Goal: Transaction & Acquisition: Purchase product/service

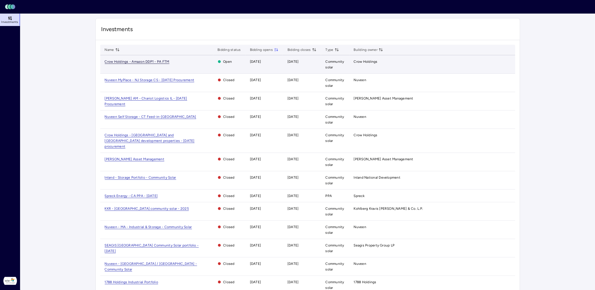
click at [163, 61] on span "Crow Holdings - Amazon DDP1 - PA FTM" at bounding box center [137, 62] width 65 height 4
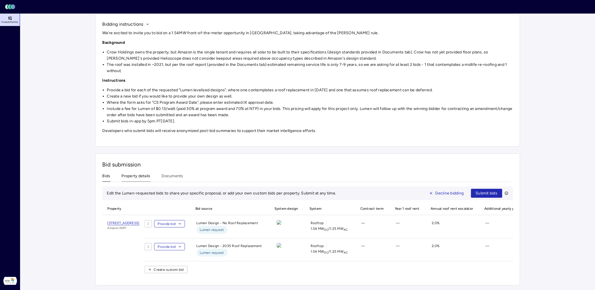
scroll to position [18, 0]
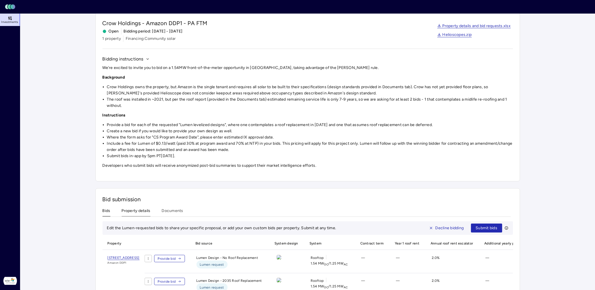
click at [140, 172] on div "Investments Crow Holdings - Amazon DDP1 - PA FTM Crow Holdings - Amazon DDP1 - …" at bounding box center [308, 160] width 425 height 320
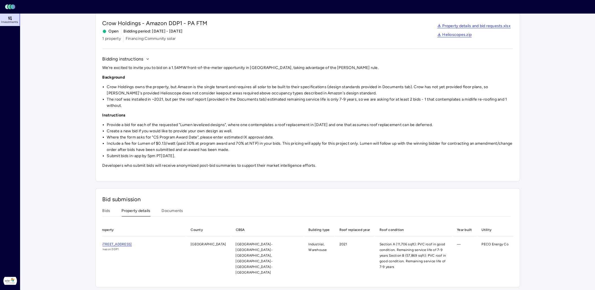
scroll to position [0, 0]
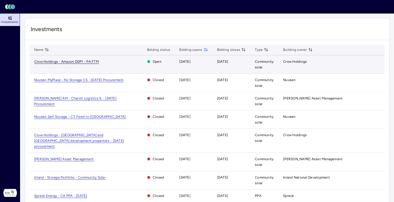
click at [86, 60] on span "Crow Holdings - Amazon DDP1 - PA FTM" at bounding box center [66, 62] width 65 height 4
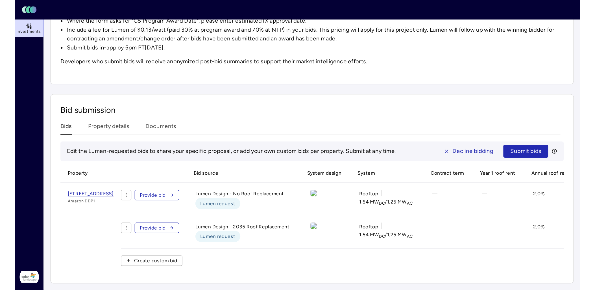
scroll to position [59, 0]
